Goal: Transaction & Acquisition: Obtain resource

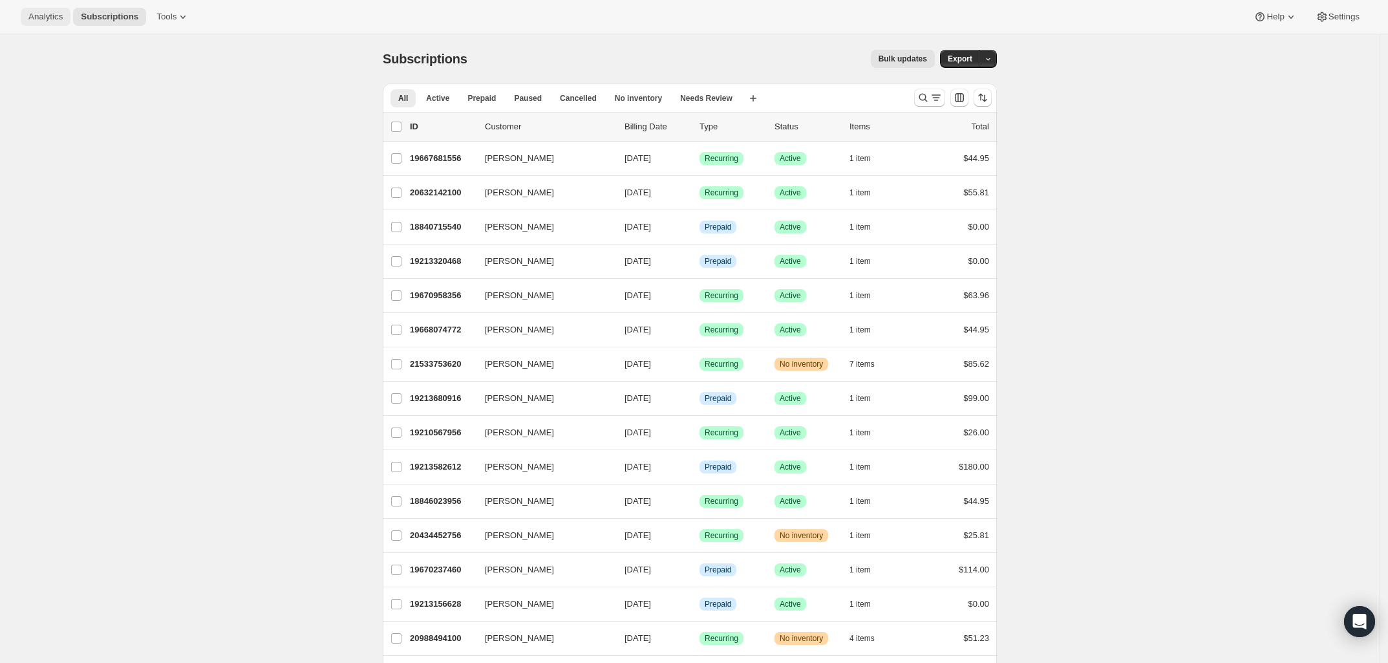
click at [37, 17] on span "Analytics" at bounding box center [45, 17] width 34 height 10
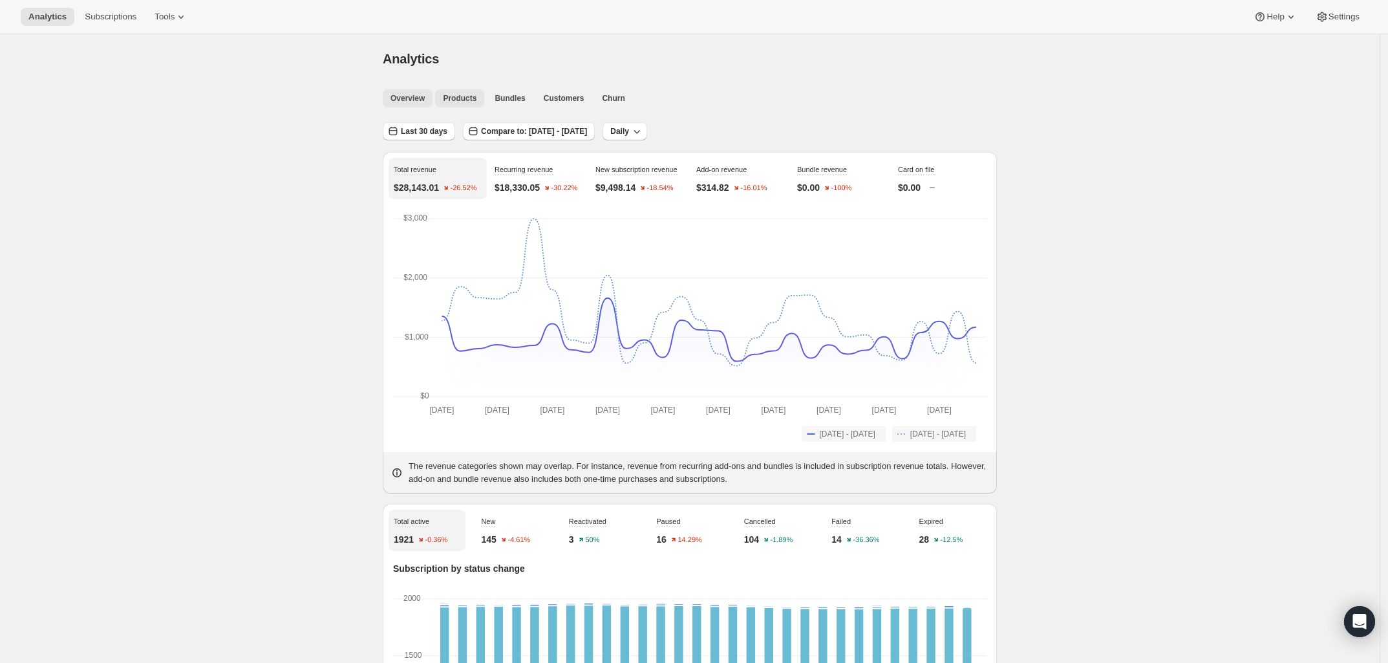
click at [469, 93] on span "Products" at bounding box center [460, 98] width 34 height 10
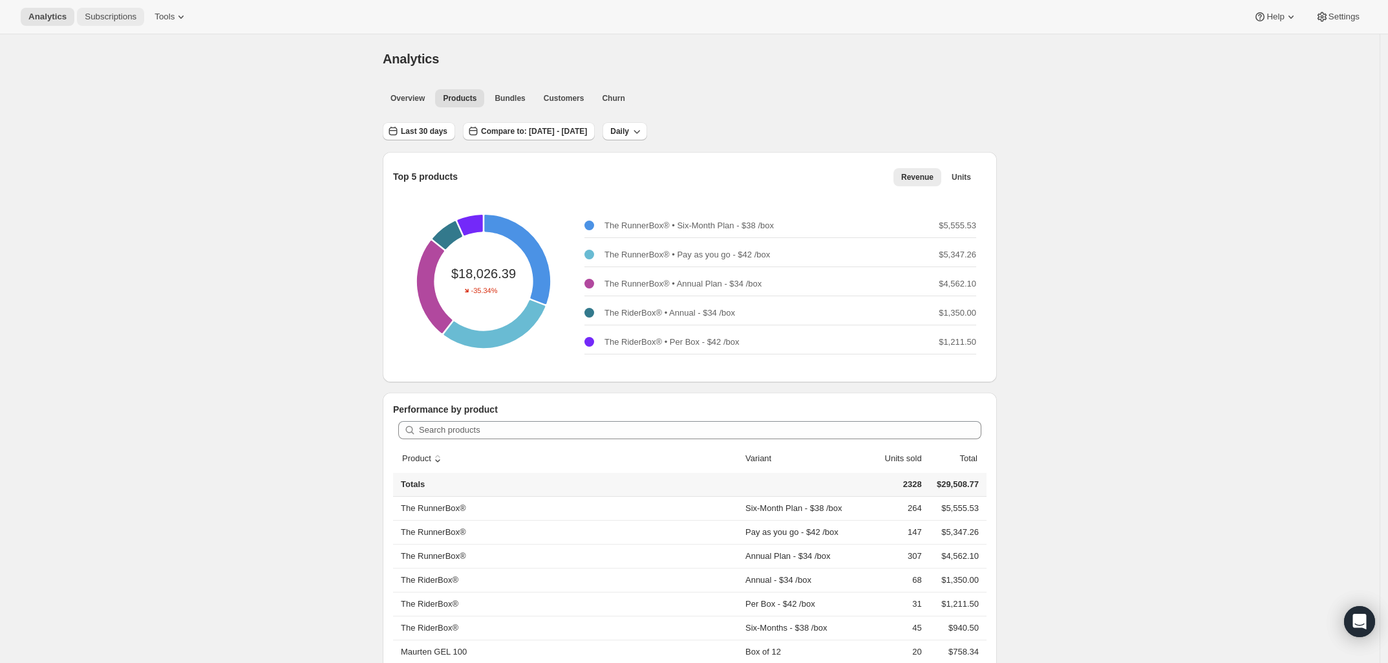
click at [113, 14] on span "Subscriptions" at bounding box center [111, 17] width 52 height 10
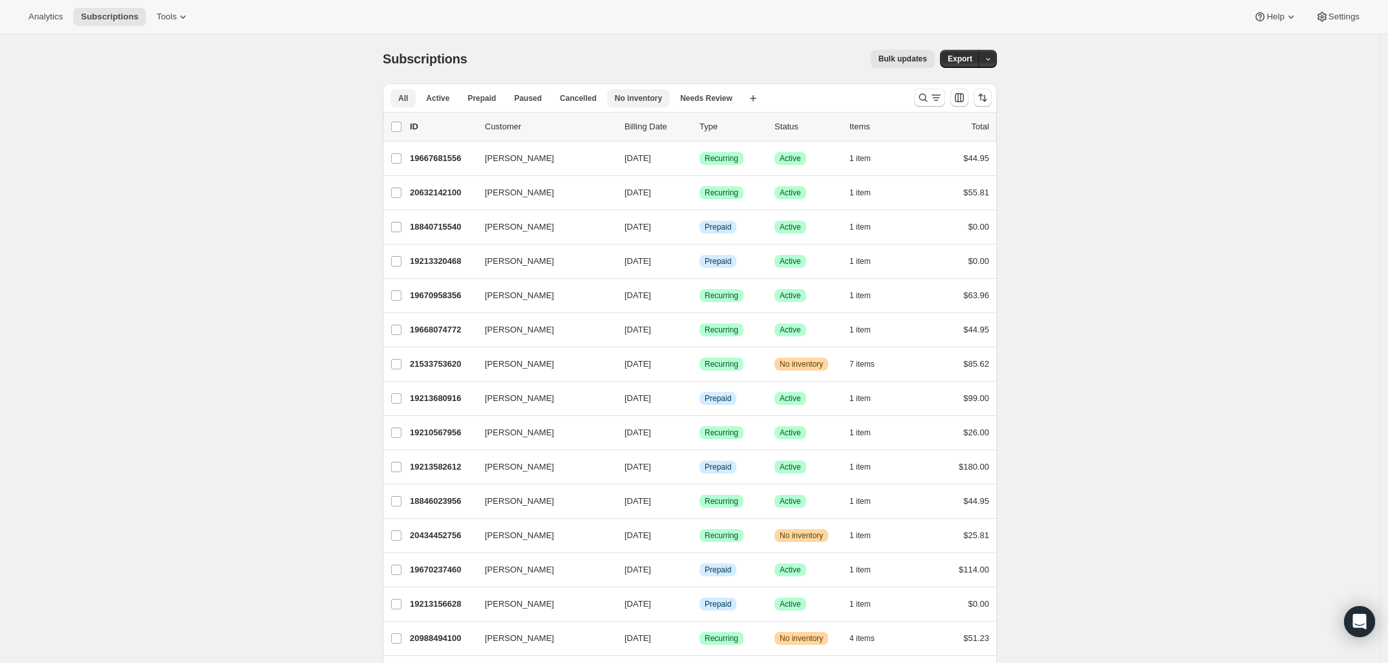
click at [626, 97] on span "No inventory" at bounding box center [638, 98] width 47 height 10
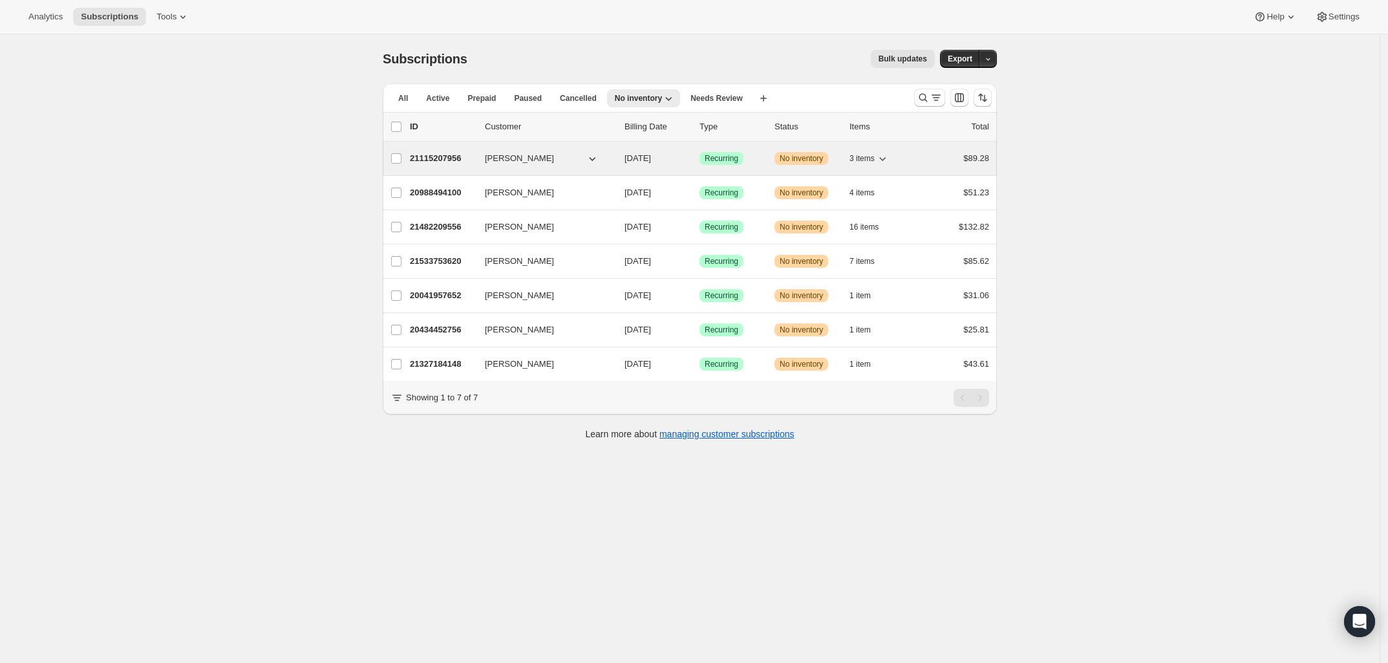
click at [438, 154] on p "21115207956" at bounding box center [442, 158] width 65 height 13
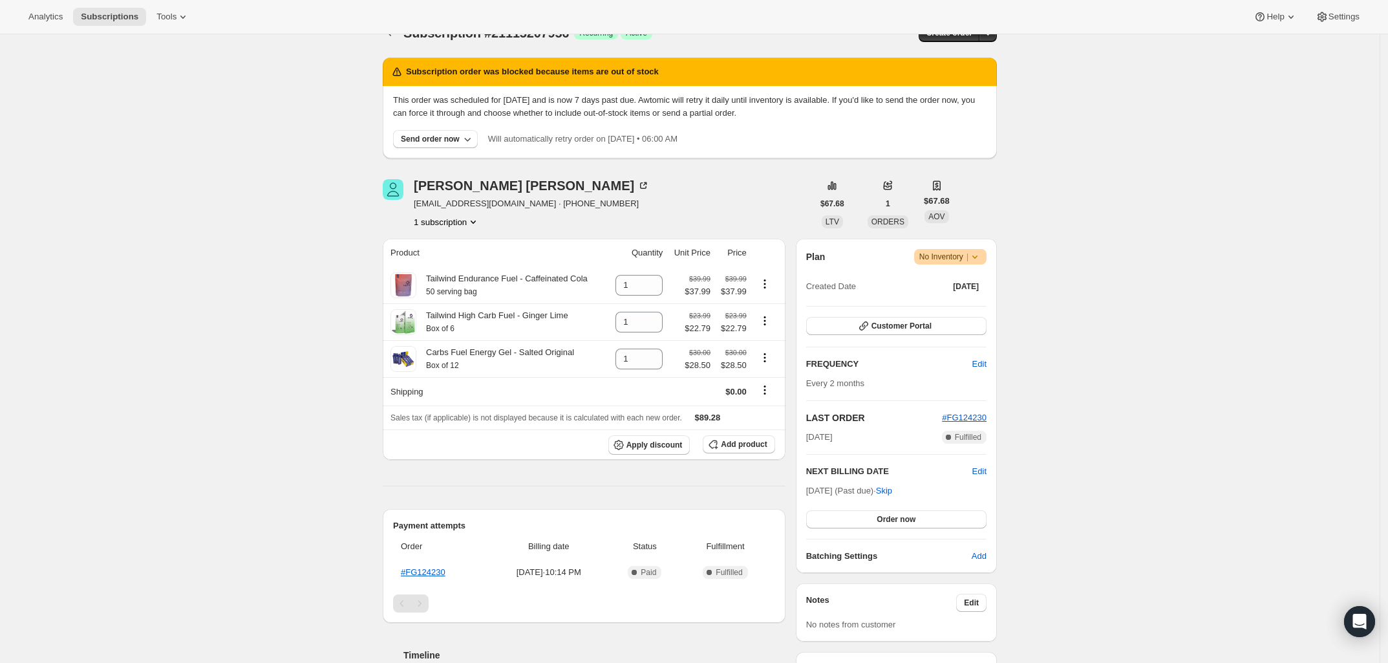
scroll to position [21, 0]
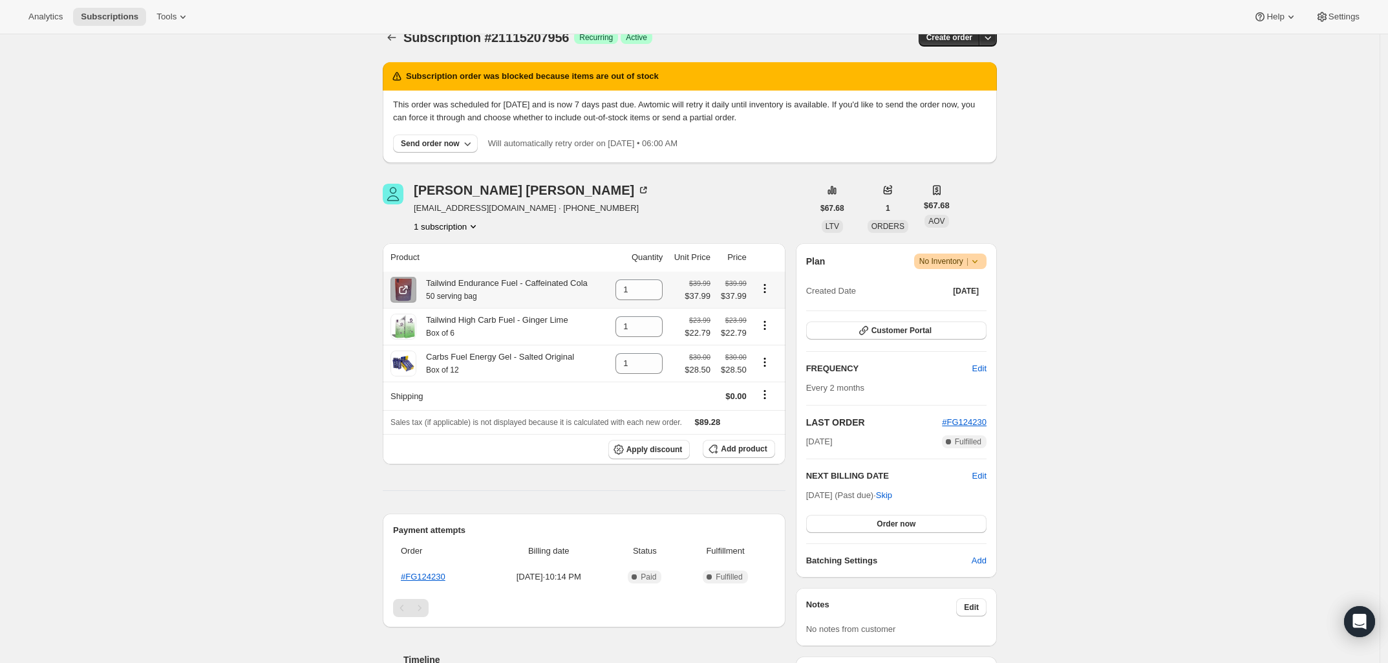
click at [427, 284] on div "Tailwind Endurance Fuel - Caffeinated Cola 50 serving bag" at bounding box center [501, 290] width 171 height 26
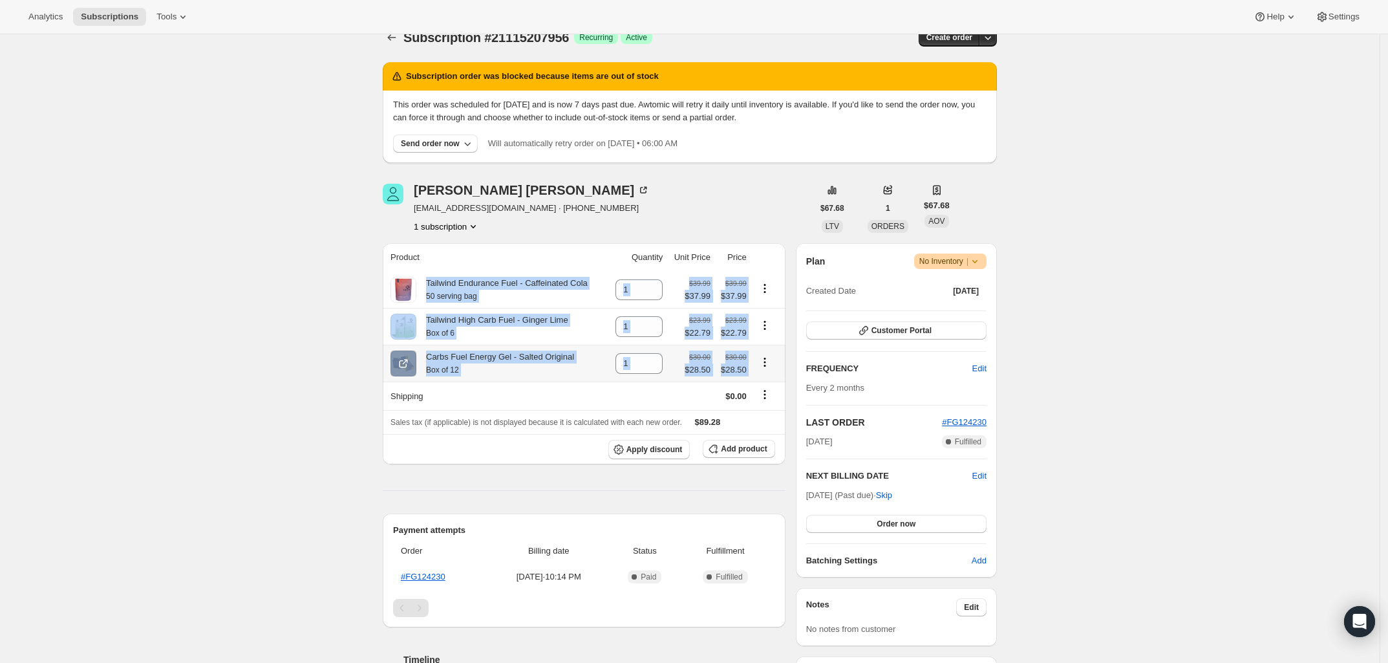
drag, startPoint x: 430, startPoint y: 281, endPoint x: 779, endPoint y: 381, distance: 363.2
click at [779, 381] on tbody "Tailwind Endurance Fuel - Caffeinated Cola 50 serving bag 1 $39.99 $37.99 $39.9…" at bounding box center [584, 368] width 403 height 193
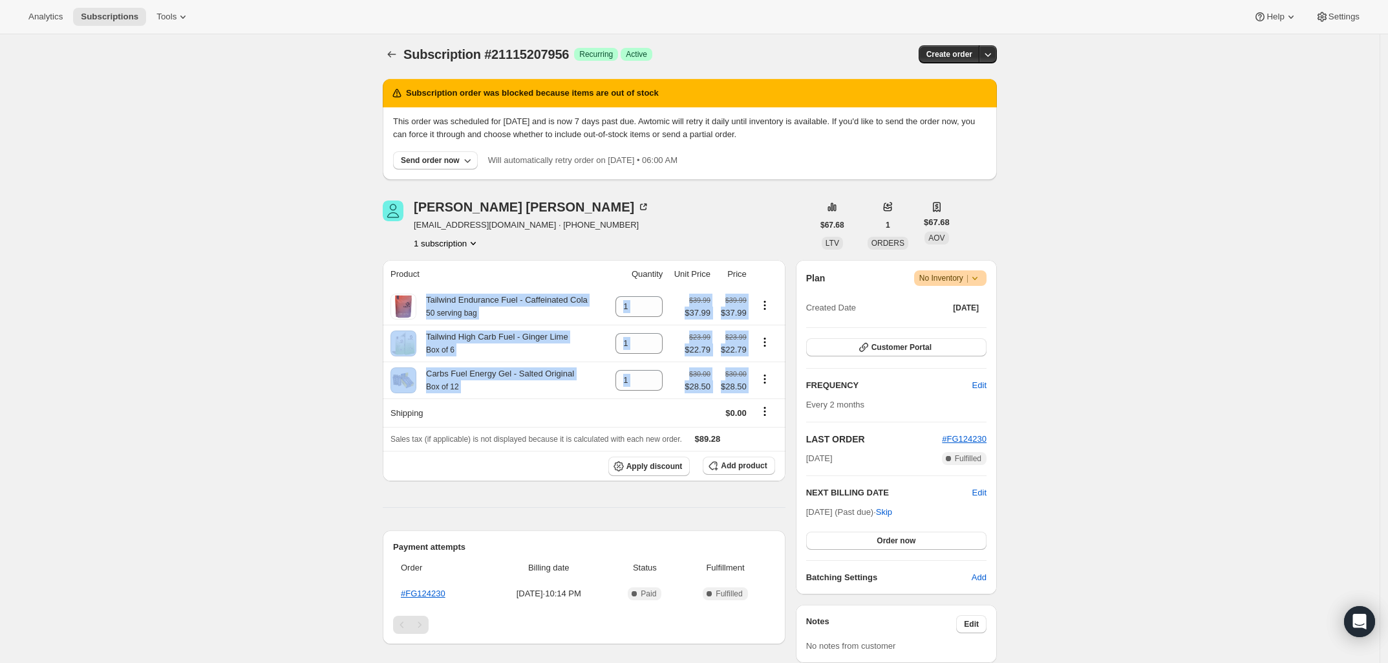
scroll to position [0, 0]
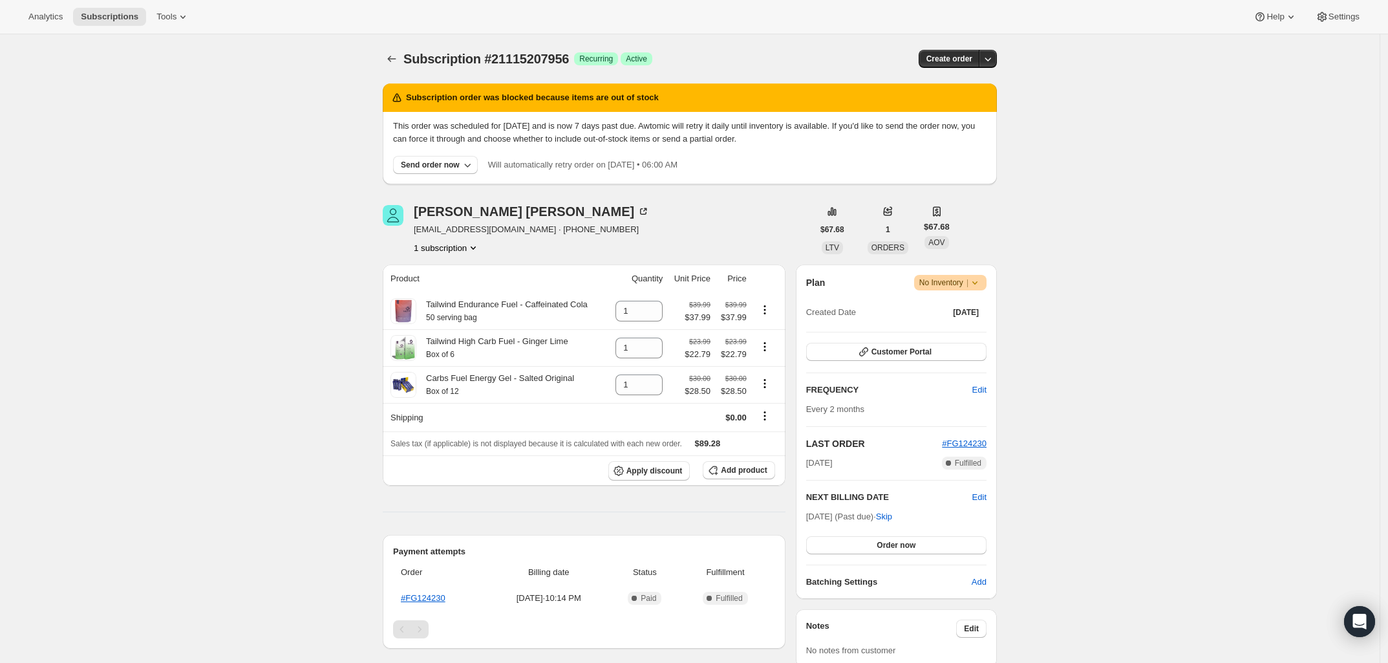
click at [268, 262] on div "Subscription #21115207956. This page is ready Subscription #21115207956 Success…" at bounding box center [690, 600] width 1380 height 1133
click at [987, 284] on span "Warning No Inventory |" at bounding box center [950, 283] width 72 height 16
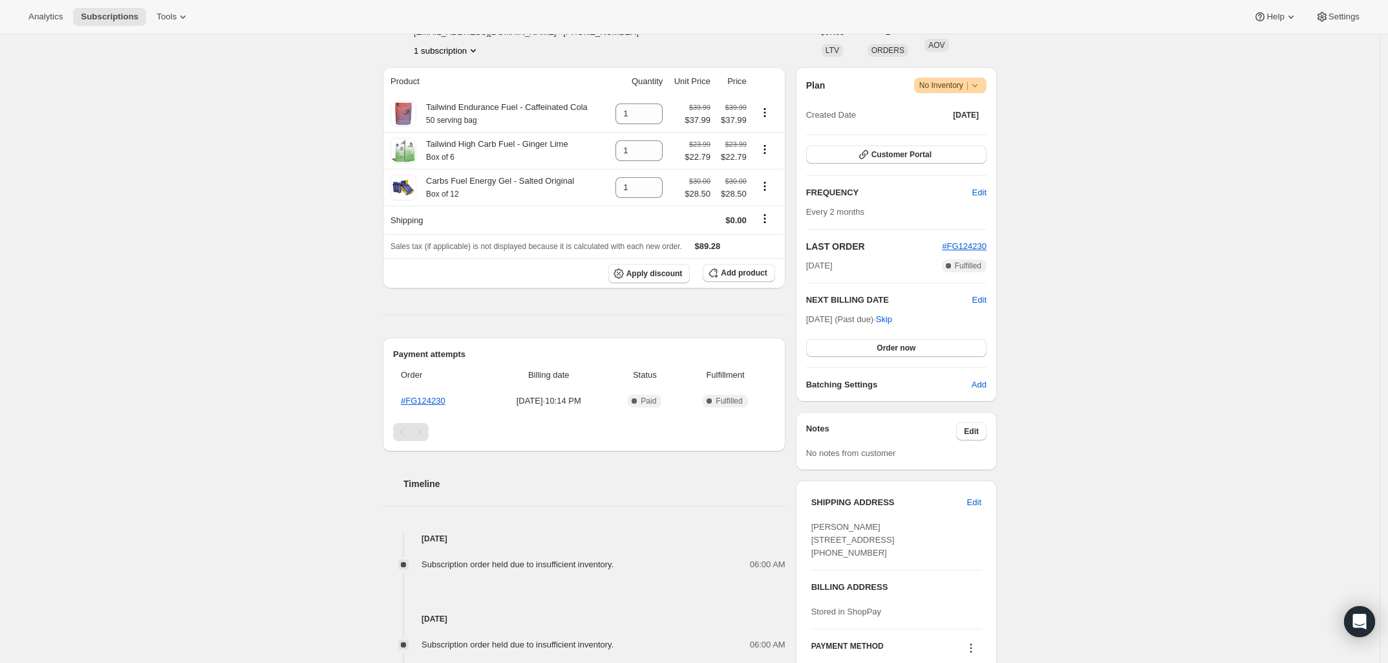
scroll to position [183, 0]
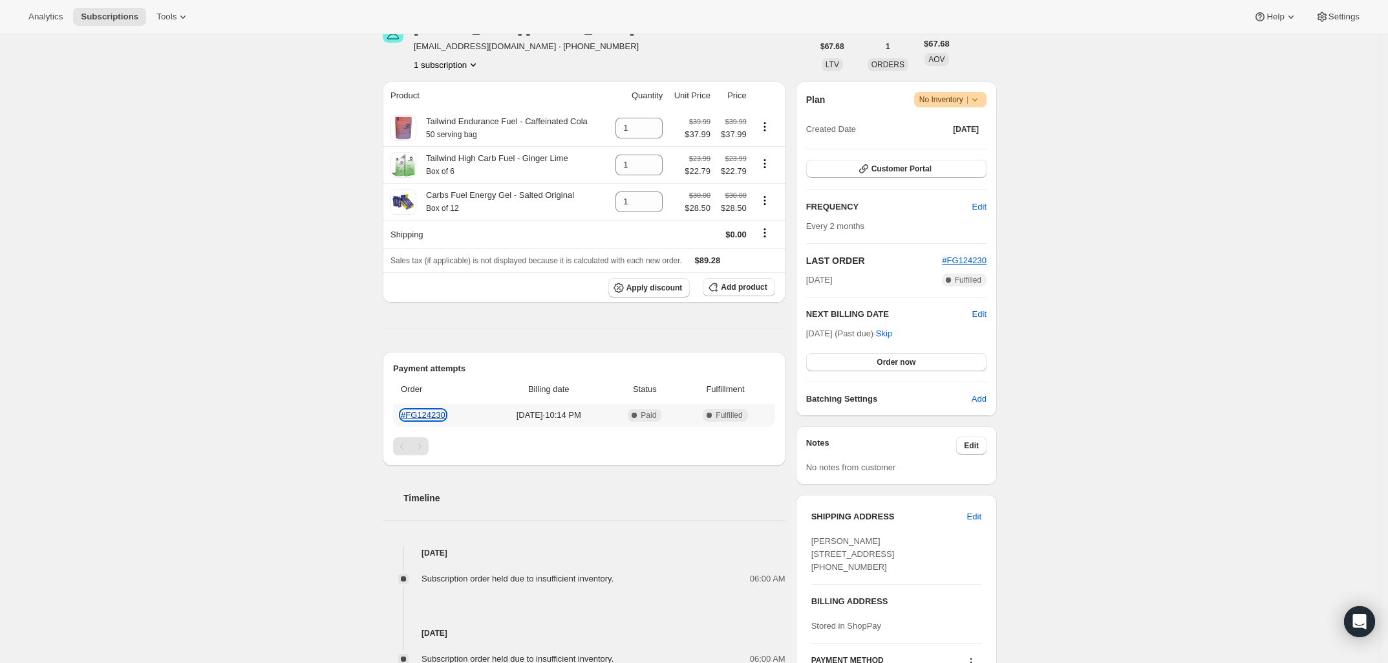
click at [431, 416] on link "#FG124230" at bounding box center [423, 415] width 45 height 10
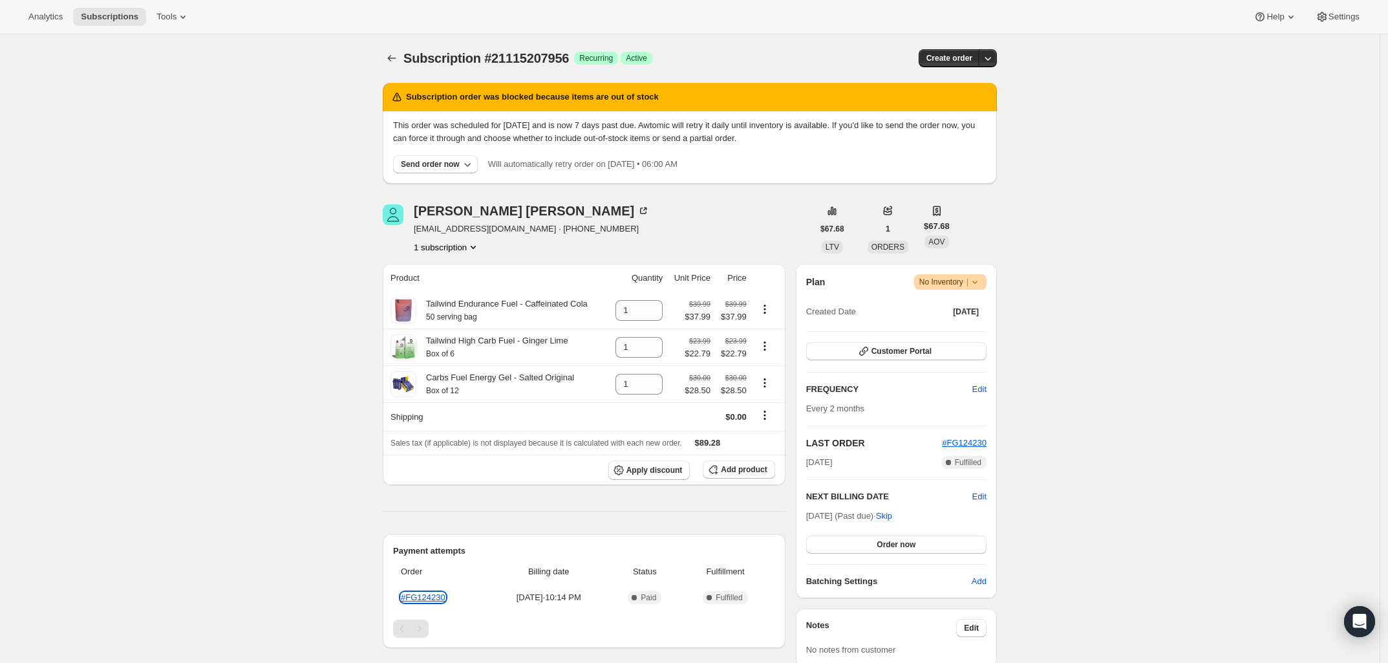
scroll to position [0, 0]
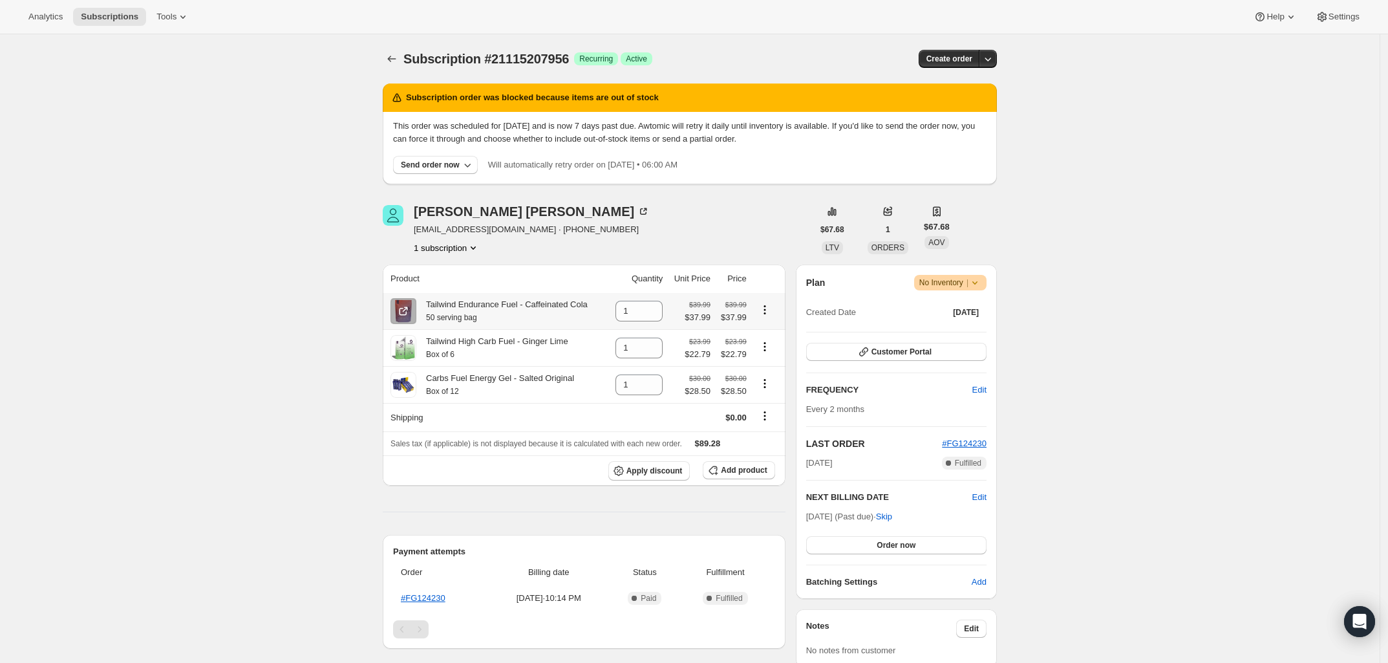
click at [767, 312] on icon "Product actions" at bounding box center [764, 309] width 13 height 13
click at [770, 312] on icon "Product actions" at bounding box center [764, 309] width 13 height 13
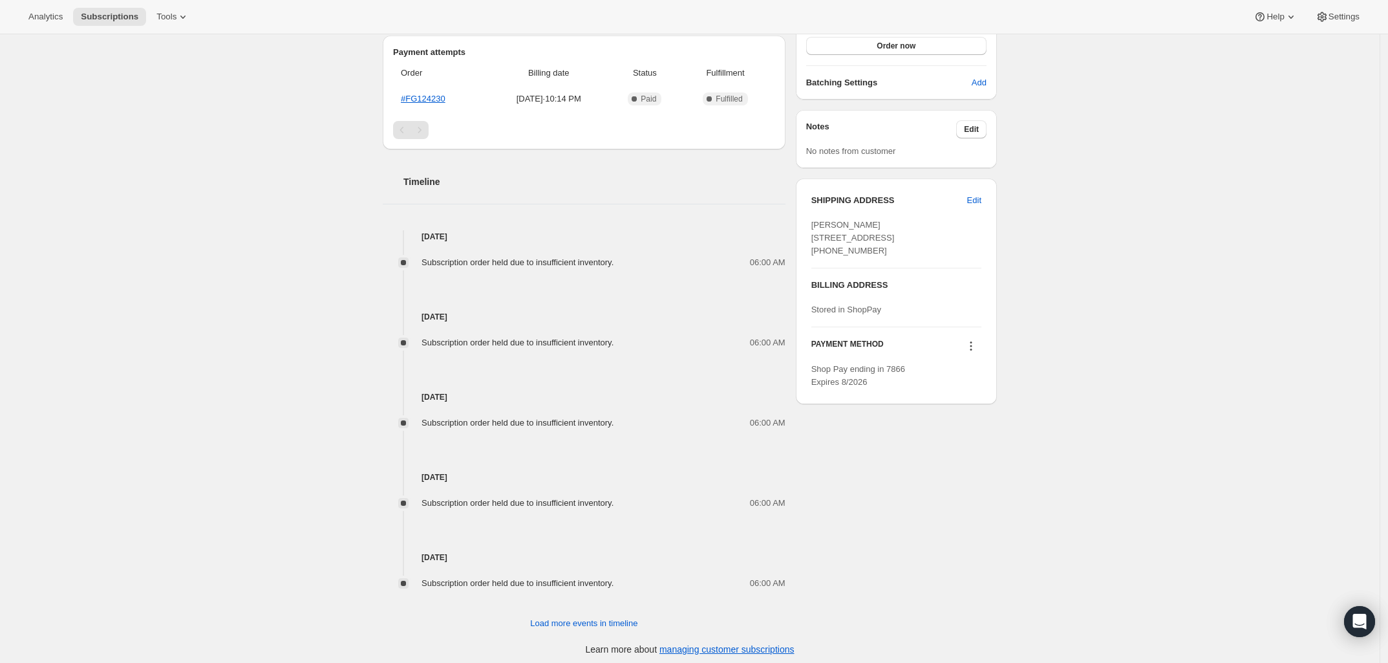
scroll to position [506, 0]
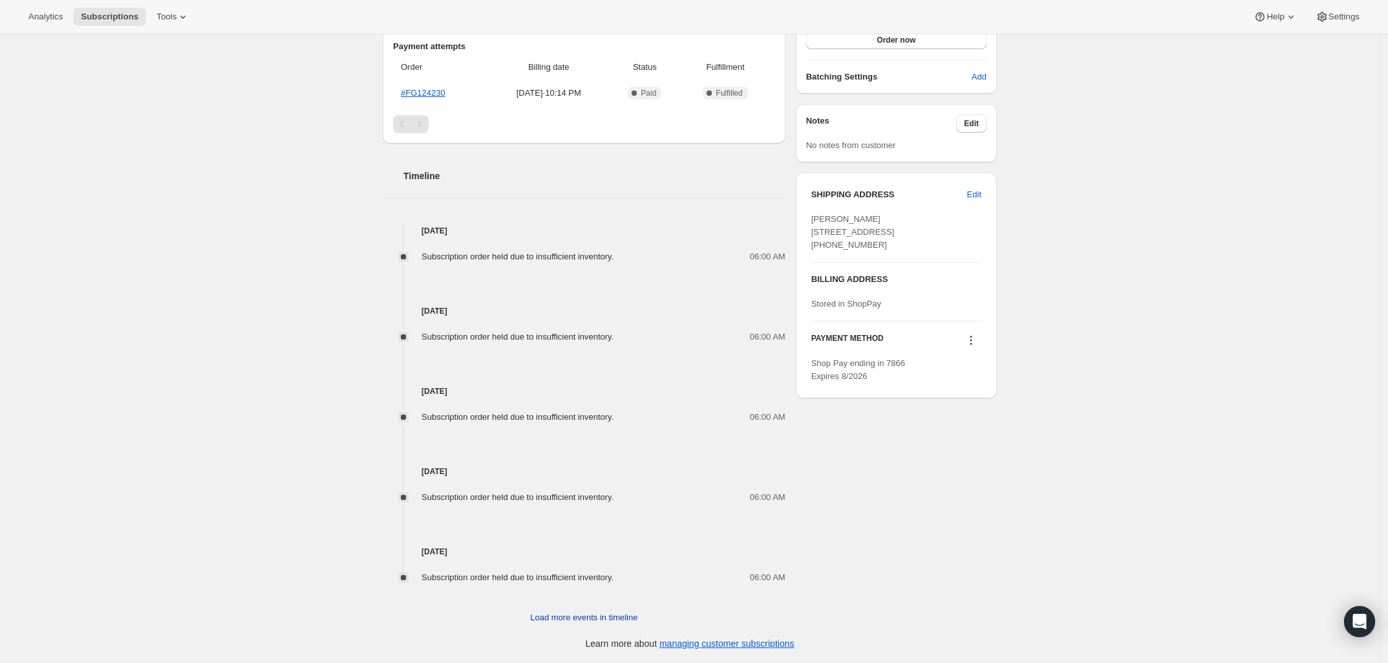
click at [619, 608] on button "Load more events in timeline" at bounding box center [583, 617] width 123 height 21
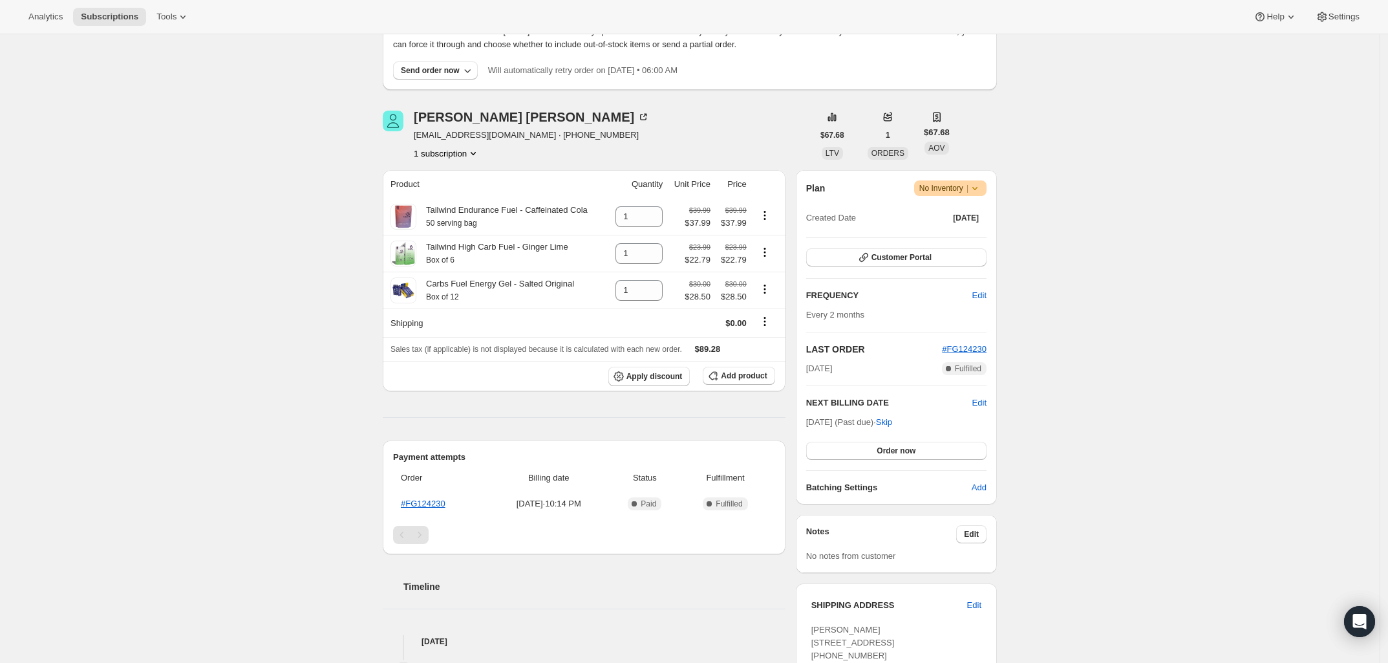
scroll to position [94, 0]
click at [889, 133] on span "1" at bounding box center [888, 136] width 5 height 10
click at [1087, 142] on div "Subscription #21115207956. This page is ready Subscription #21115207956 Success…" at bounding box center [690, 665] width 1380 height 1448
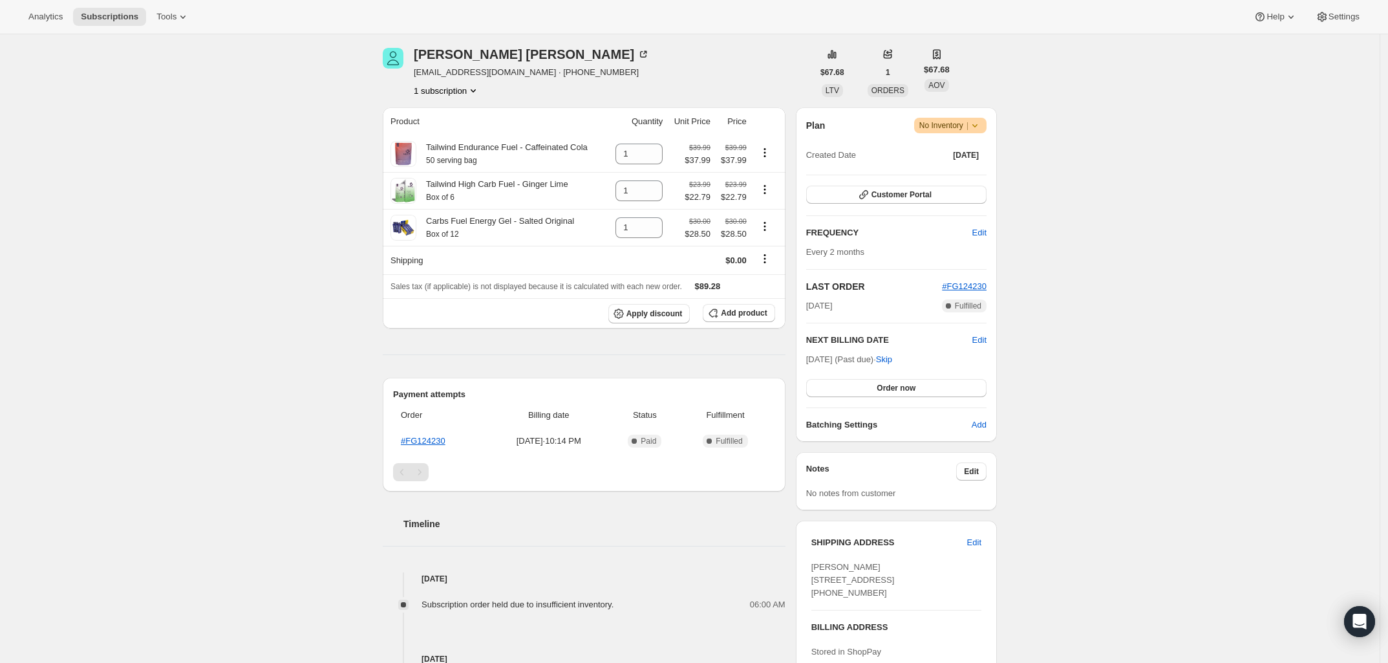
scroll to position [162, 0]
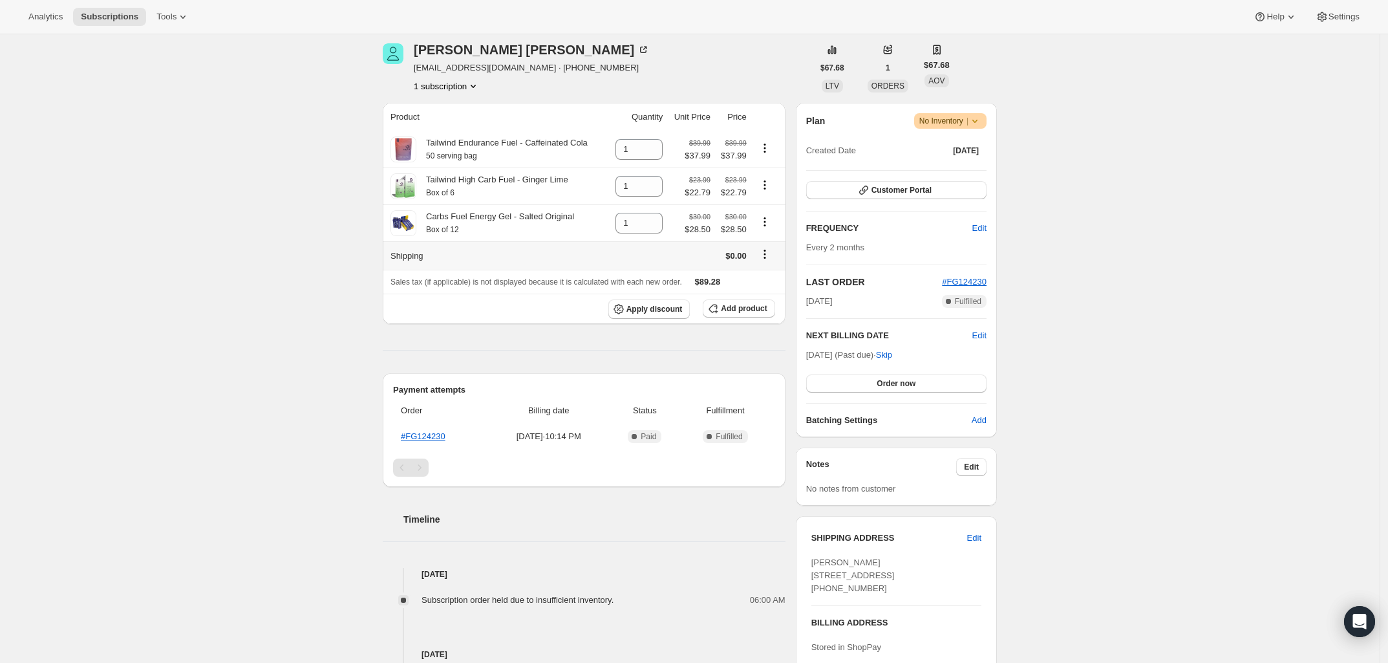
click at [765, 255] on icon "Shipping actions" at bounding box center [764, 254] width 13 height 13
click at [1340, 266] on div "Subscription #21115207956. This page is ready Subscription #21115207956 Success…" at bounding box center [690, 597] width 1380 height 1448
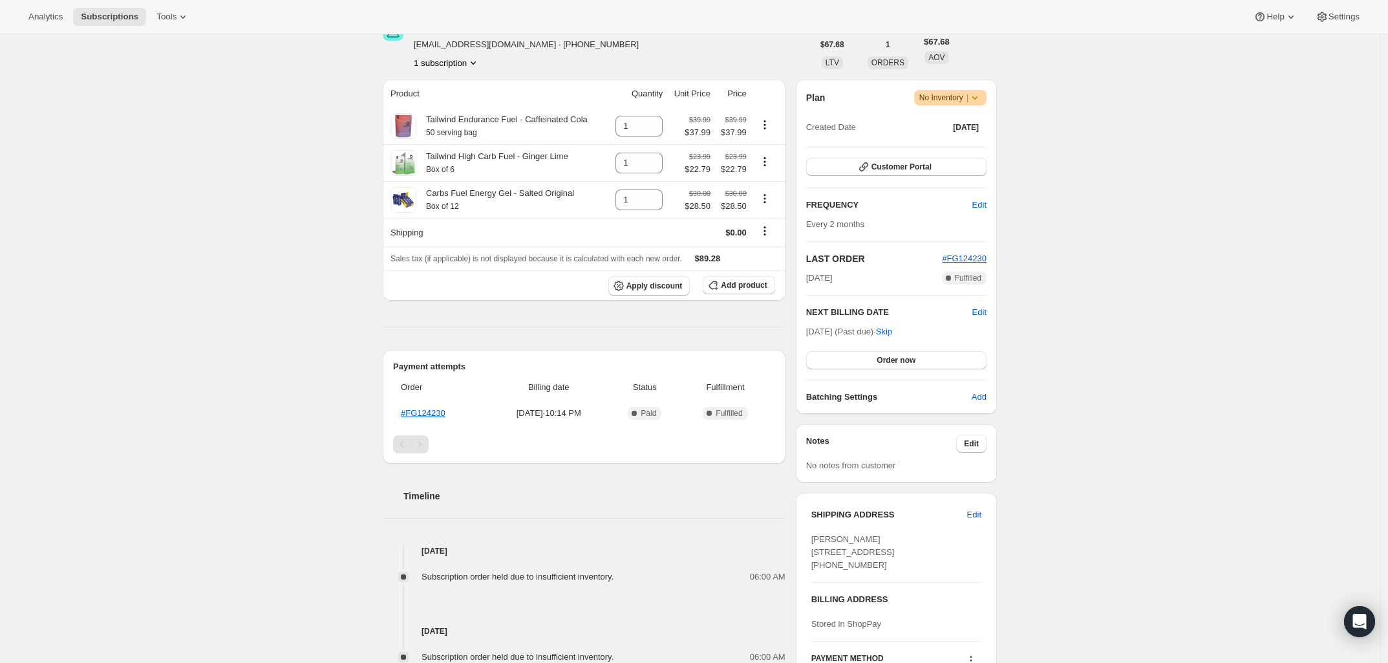
scroll to position [175, 0]
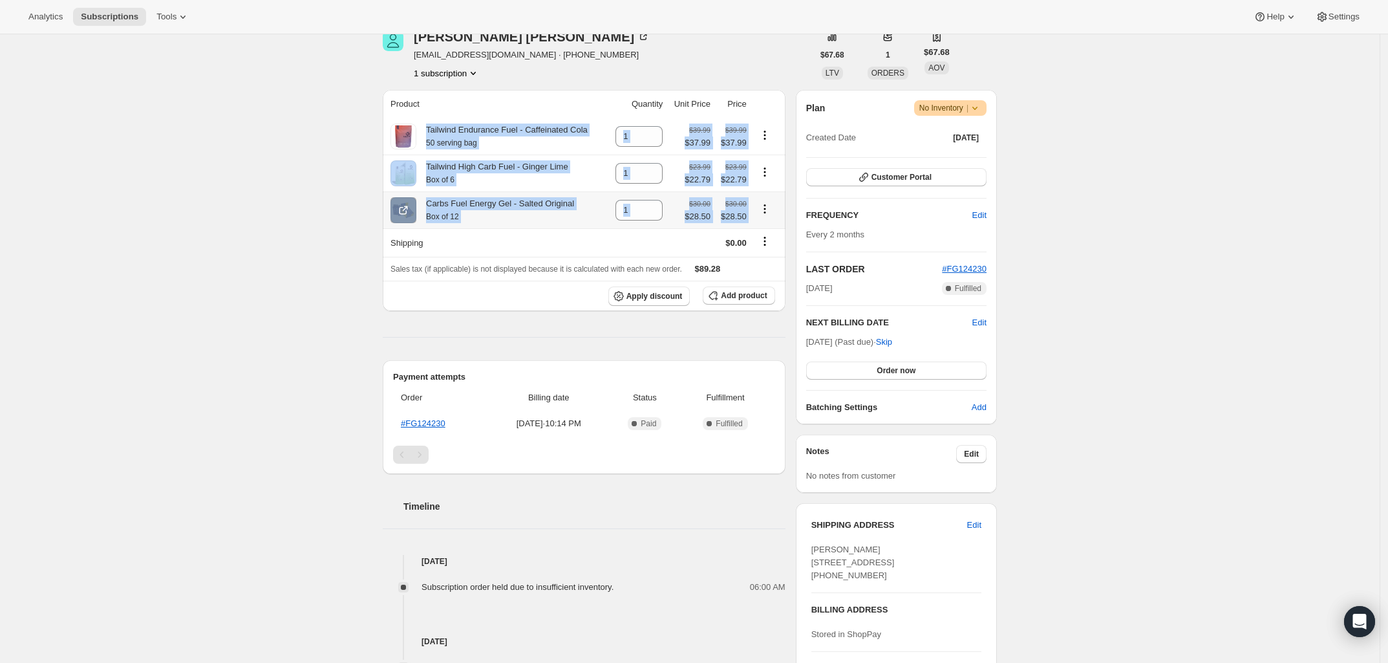
drag, startPoint x: 423, startPoint y: 131, endPoint x: 757, endPoint y: 218, distance: 344.7
click at [757, 218] on tbody "Tailwind Endurance Fuel - Caffeinated Cola 50 serving bag 1 $39.99 $37.99 $39.9…" at bounding box center [584, 214] width 403 height 193
copy tbody "Tailwind Endurance Fuel - Caffeinated Cola 50 serving bag $39.99 $37.99 $39.99 …"
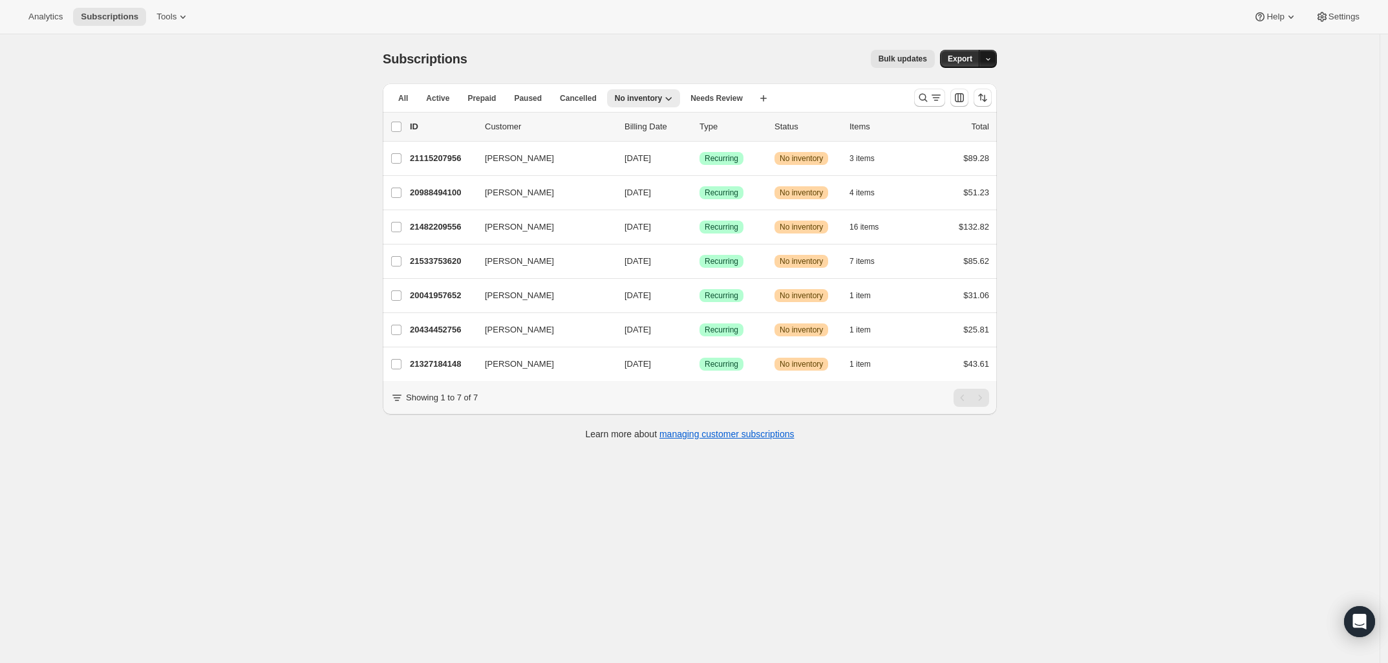
click at [990, 56] on icon "button" at bounding box center [988, 59] width 8 height 8
click at [990, 89] on span "Subscription data" at bounding box center [941, 86] width 102 height 13
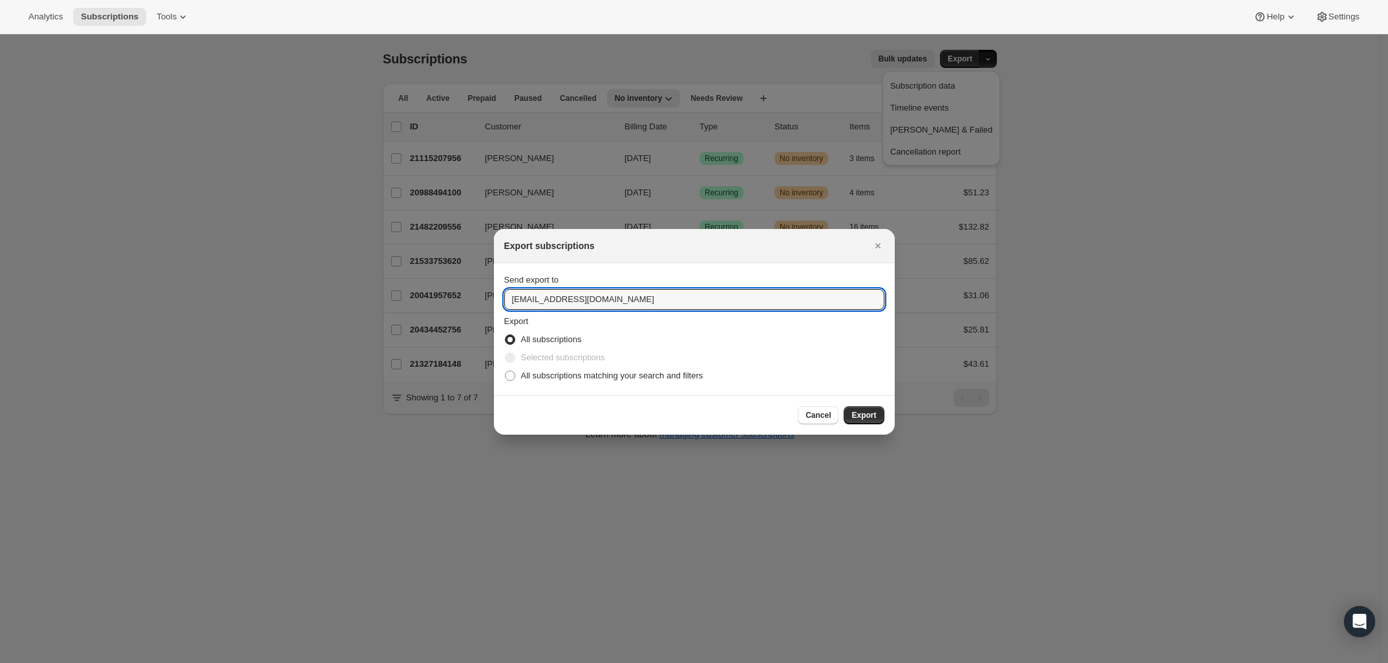
drag, startPoint x: 670, startPoint y: 305, endPoint x: 306, endPoint y: 300, distance: 364.0
click at [513, 376] on span ":rs8:" at bounding box center [510, 375] width 10 height 10
click at [506, 371] on input "All subscriptions matching your search and filters" at bounding box center [505, 370] width 1 height 1
radio input "true"
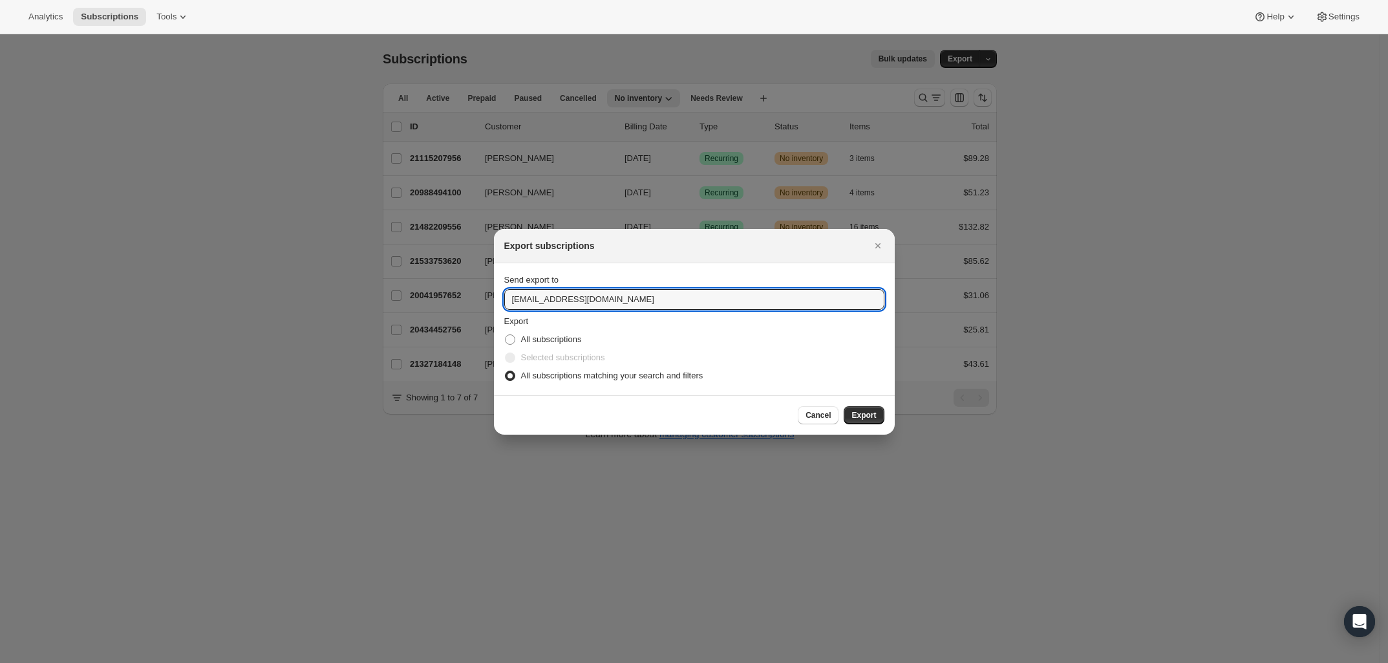
drag, startPoint x: 637, startPoint y: 290, endPoint x: 540, endPoint y: 310, distance: 99.7
click at [540, 309] on div "Send export to [EMAIL_ADDRESS][DOMAIN_NAME] Export All subscriptions Selected s…" at bounding box center [694, 328] width 380 height 111
type input "s"
type input "[PERSON_NAME][EMAIL_ADDRESS][DOMAIN_NAME]"
click at [868, 414] on span "Export" at bounding box center [863, 415] width 25 height 10
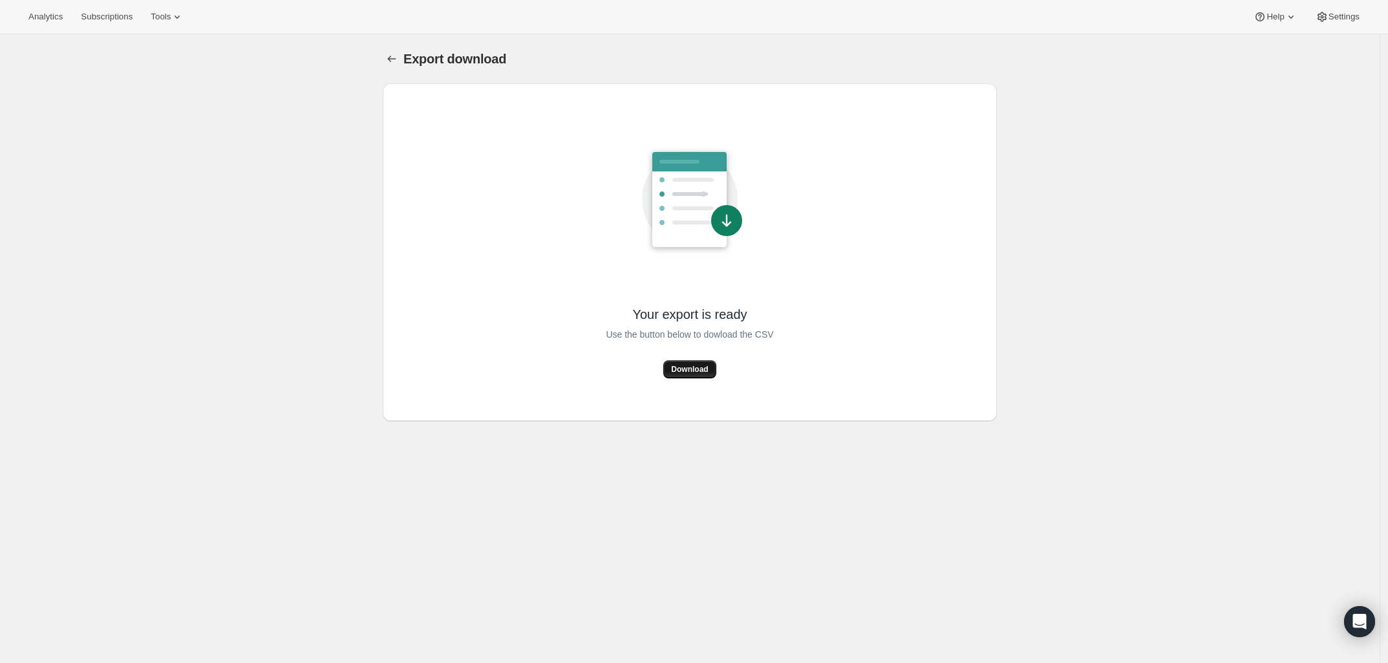
click at [687, 361] on button "Download" at bounding box center [689, 369] width 52 height 18
